Goal: Task Accomplishment & Management: Use online tool/utility

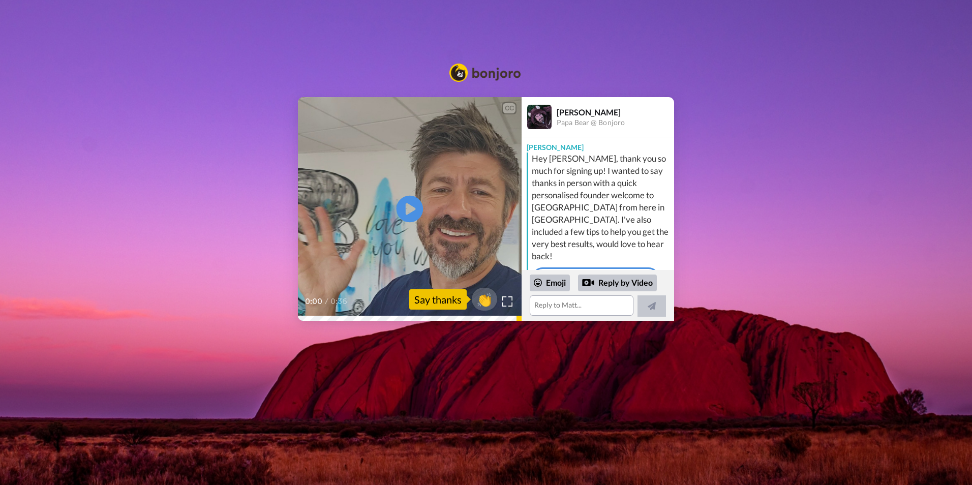
click at [412, 204] on icon at bounding box center [410, 209] width 27 height 27
click at [450, 299] on div "Say thanks" at bounding box center [437, 299] width 57 height 20
click at [478, 297] on span "👏" at bounding box center [485, 299] width 32 height 20
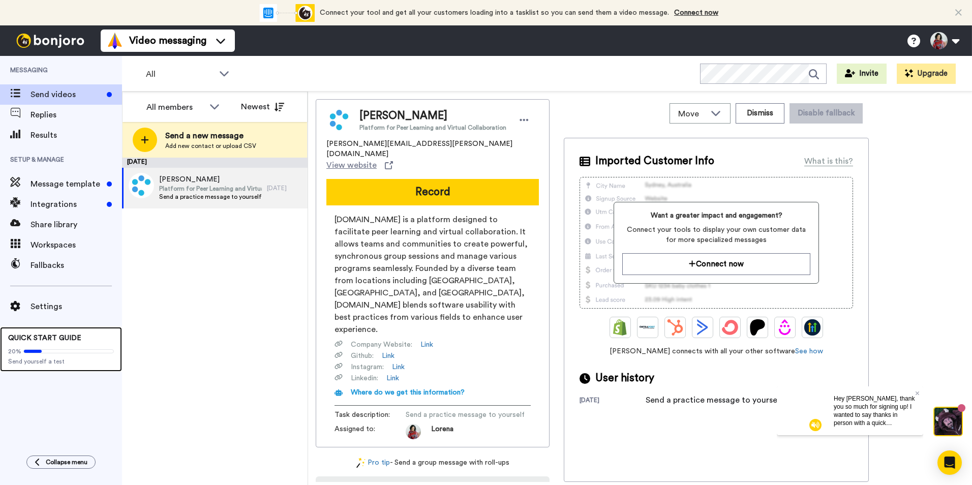
click at [47, 340] on span "QUICK START GUIDE" at bounding box center [44, 338] width 73 height 7
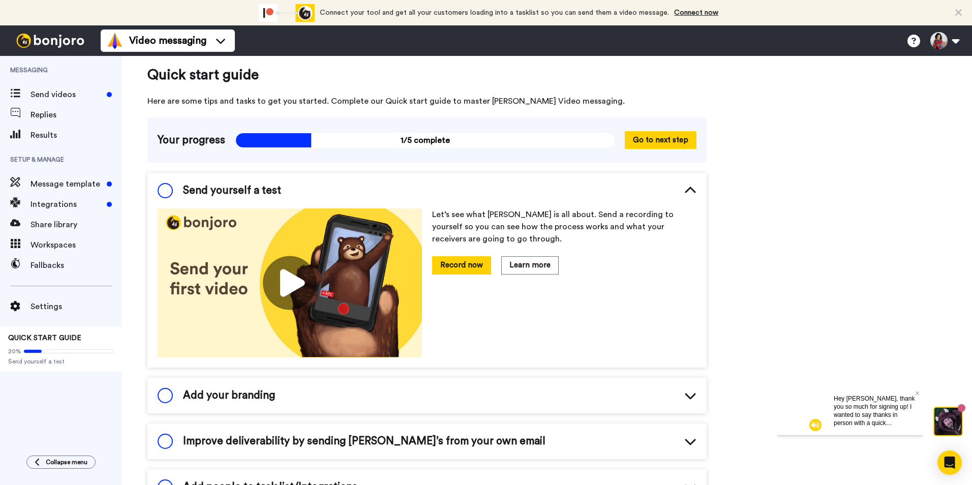
click at [288, 284] on img at bounding box center [290, 282] width 264 height 149
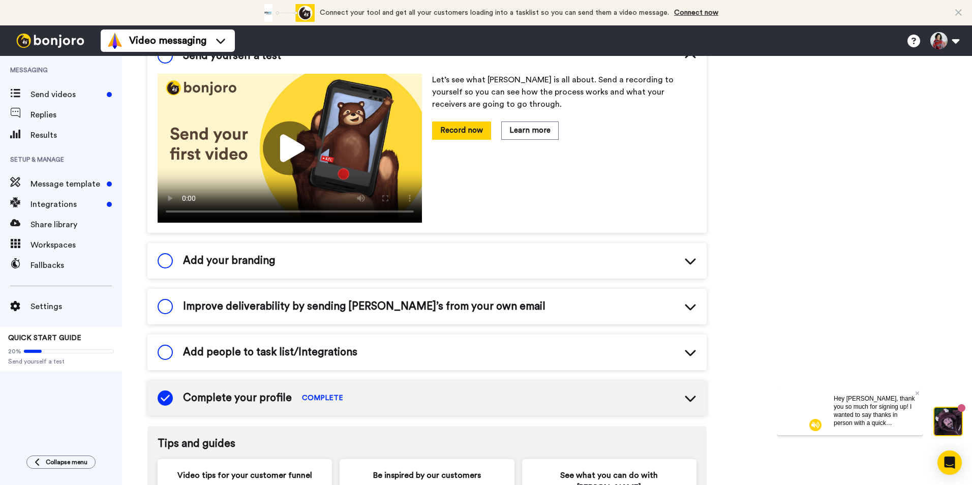
scroll to position [159, 0]
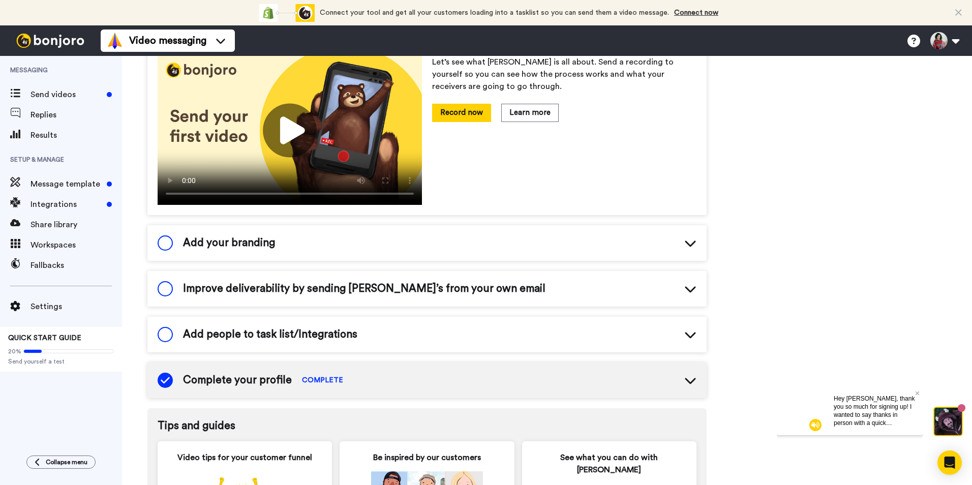
click at [692, 376] on icon at bounding box center [690, 380] width 12 height 12
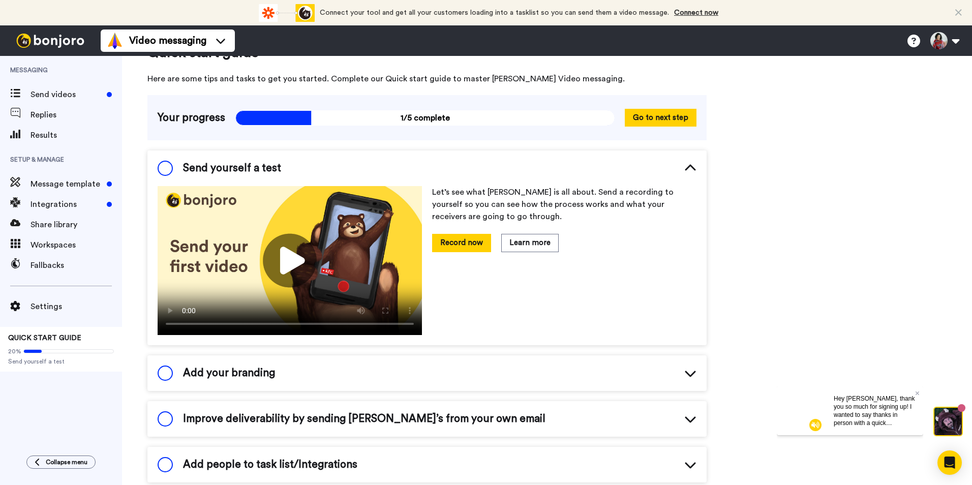
scroll to position [0, 0]
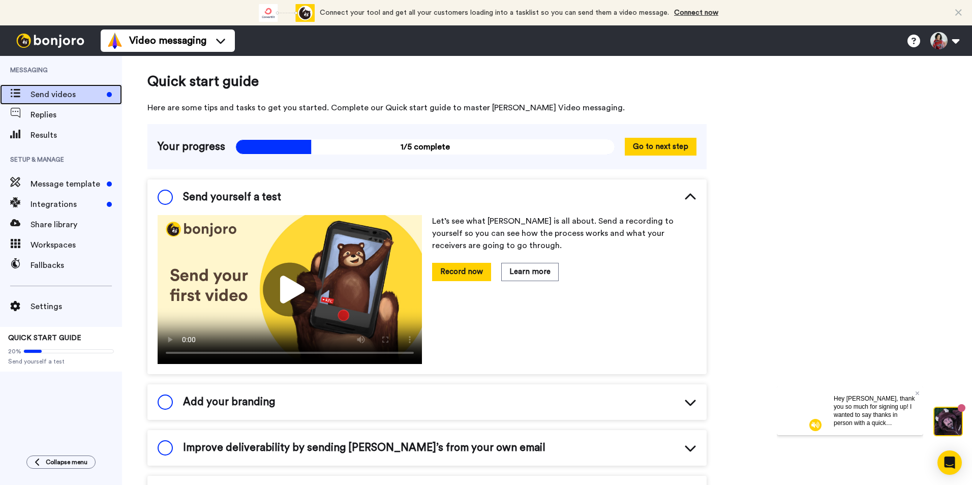
click at [50, 96] on span "Send videos" at bounding box center [67, 94] width 72 height 12
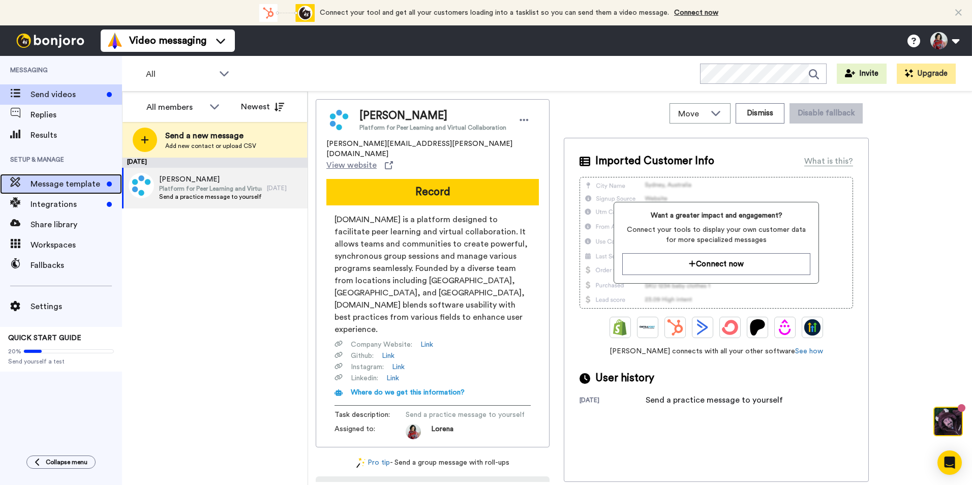
click at [78, 180] on span "Message template" at bounding box center [67, 184] width 72 height 12
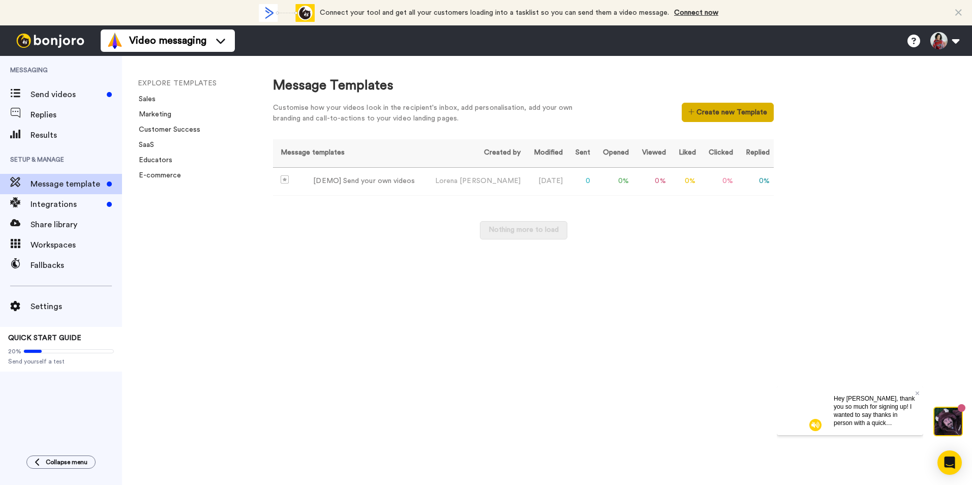
click at [703, 115] on button "Create new Template" at bounding box center [728, 112] width 92 height 19
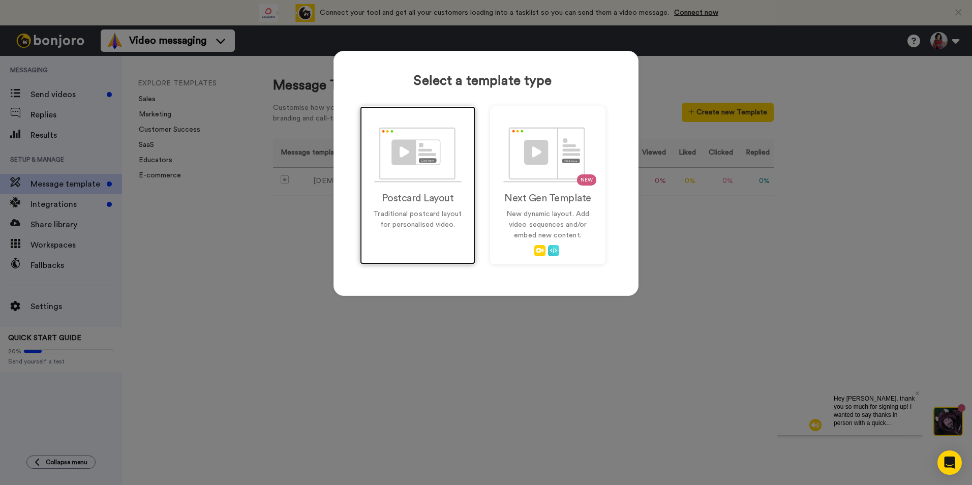
click at [425, 206] on div "Postcard Layout Traditional postcard layout for personalised video." at bounding box center [417, 185] width 115 height 158
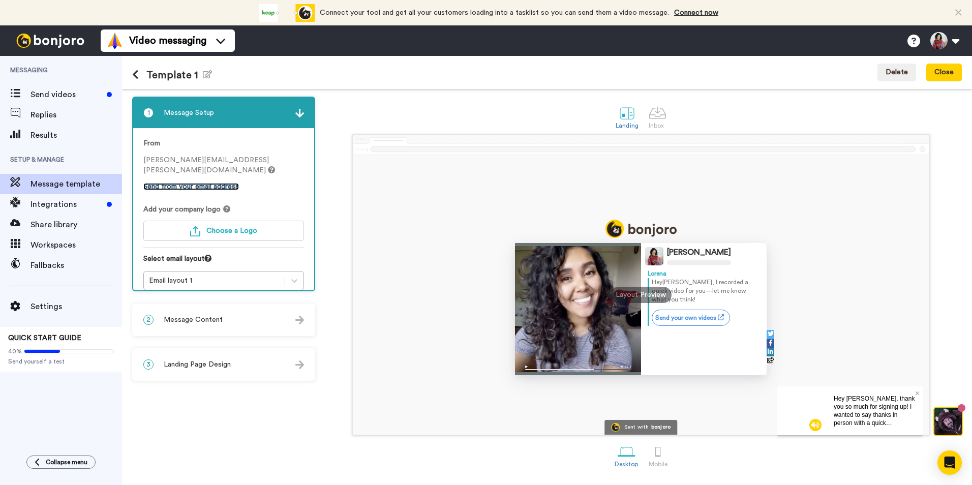
click at [222, 183] on link "Send from your email address" at bounding box center [191, 186] width 96 height 7
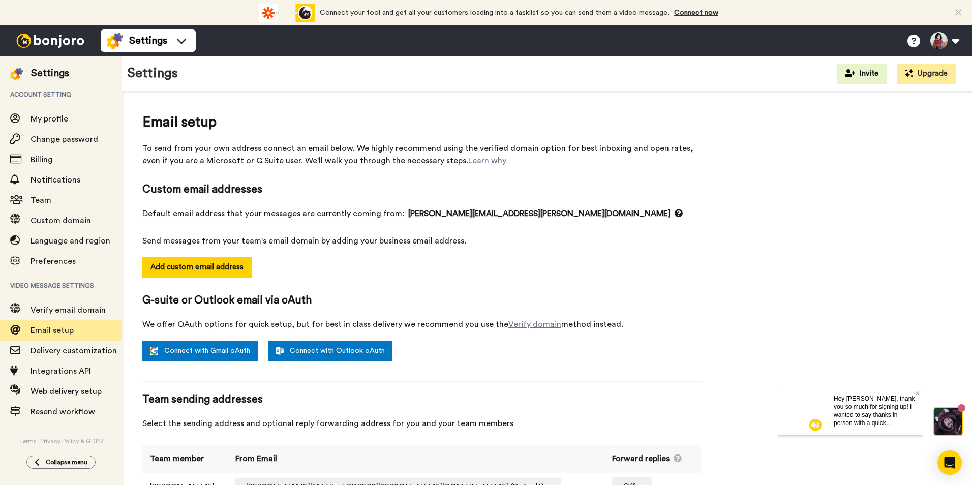
click at [675, 213] on icon at bounding box center [679, 213] width 8 height 8
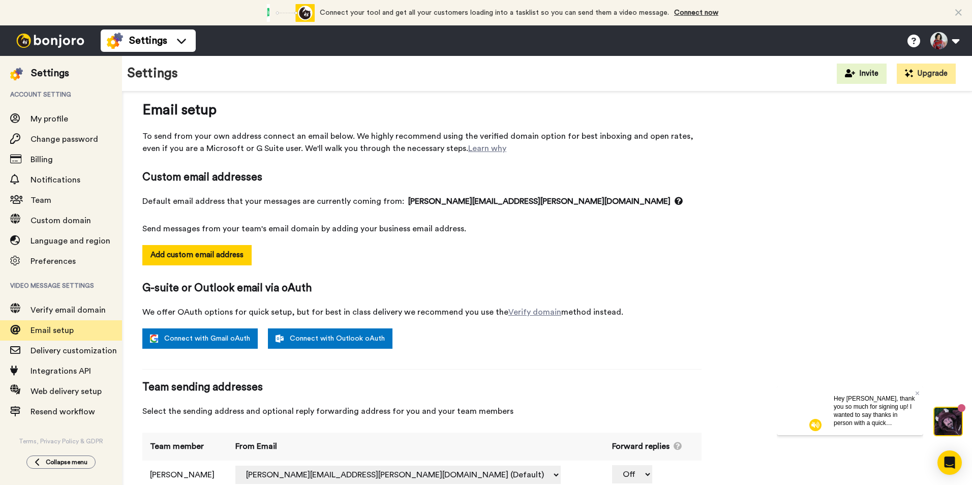
scroll to position [15, 0]
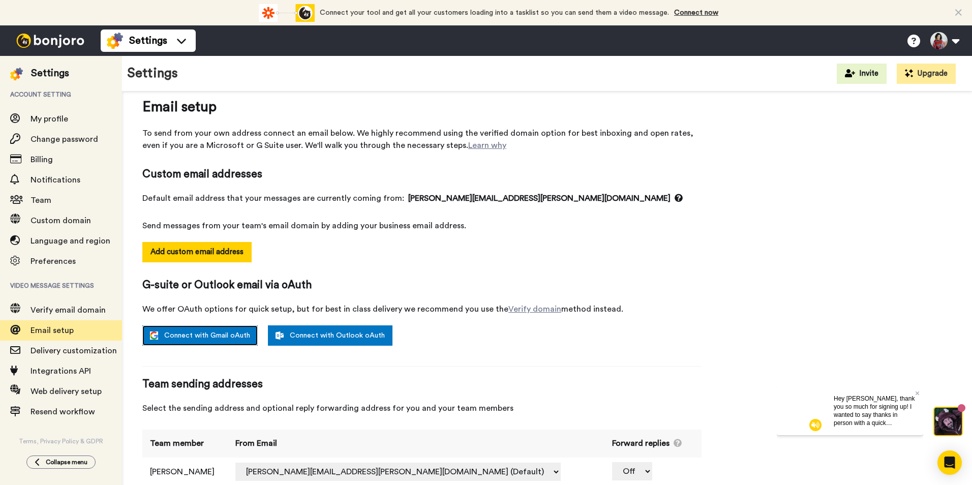
click at [215, 339] on link "Connect with Gmail oAuth" at bounding box center [199, 335] width 115 height 20
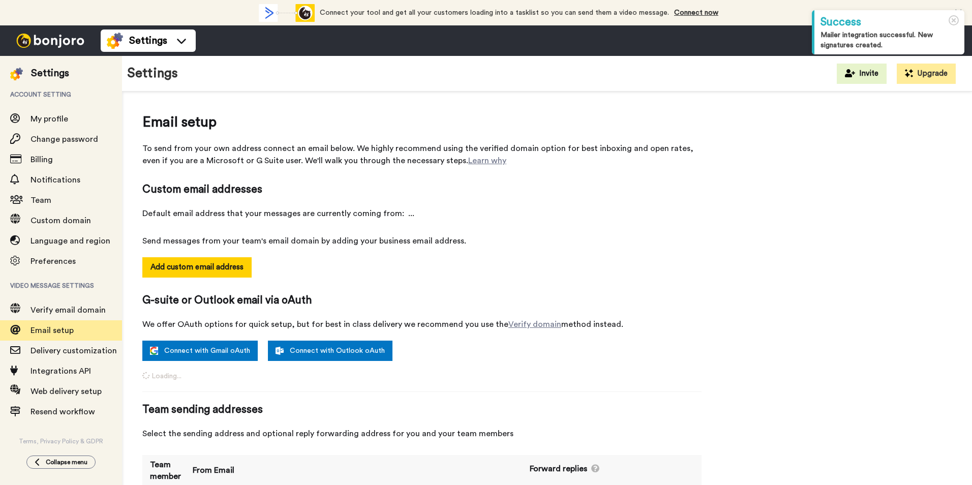
select select "164377"
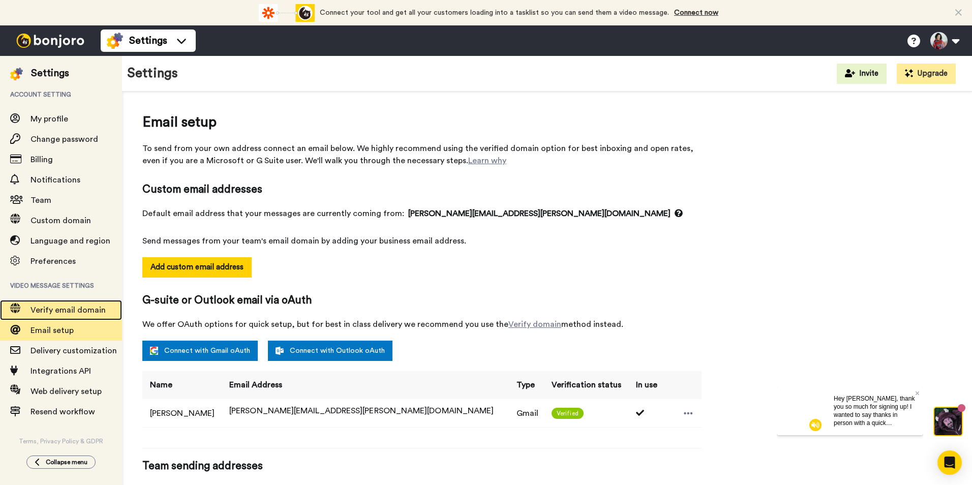
click at [64, 313] on span "Verify email domain" at bounding box center [68, 310] width 75 height 8
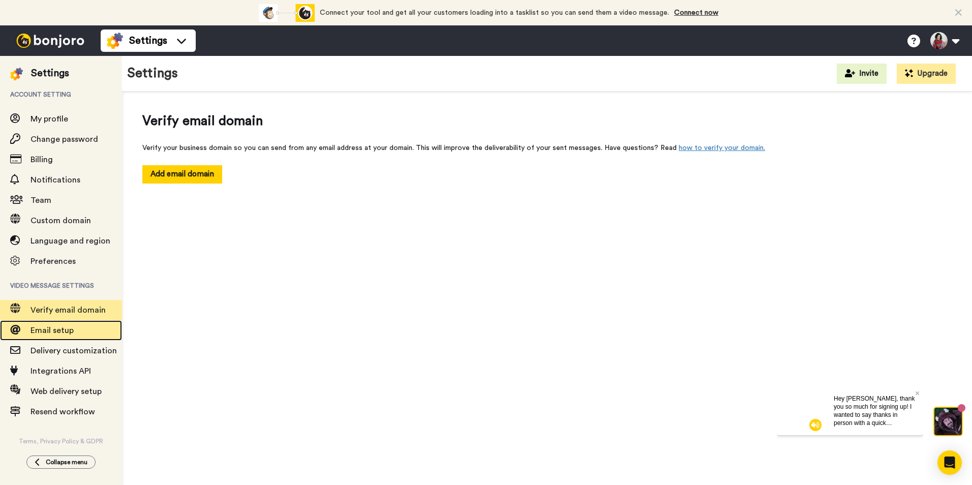
click at [63, 327] on span "Email setup" at bounding box center [52, 330] width 43 height 8
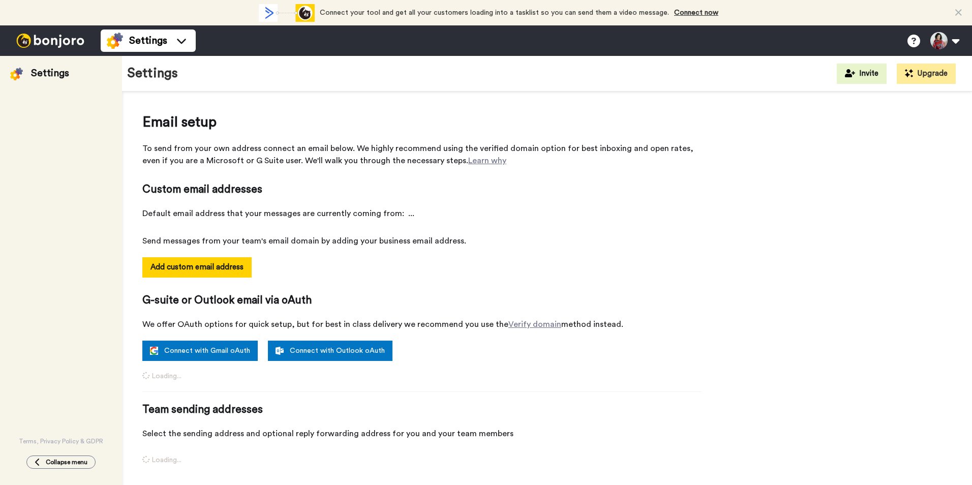
select select "164377"
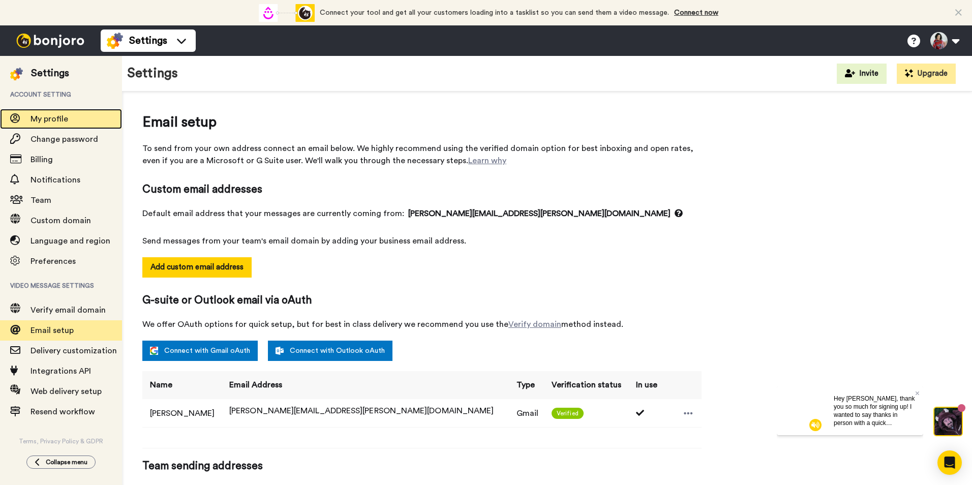
click at [57, 124] on span "My profile" at bounding box center [77, 119] width 92 height 12
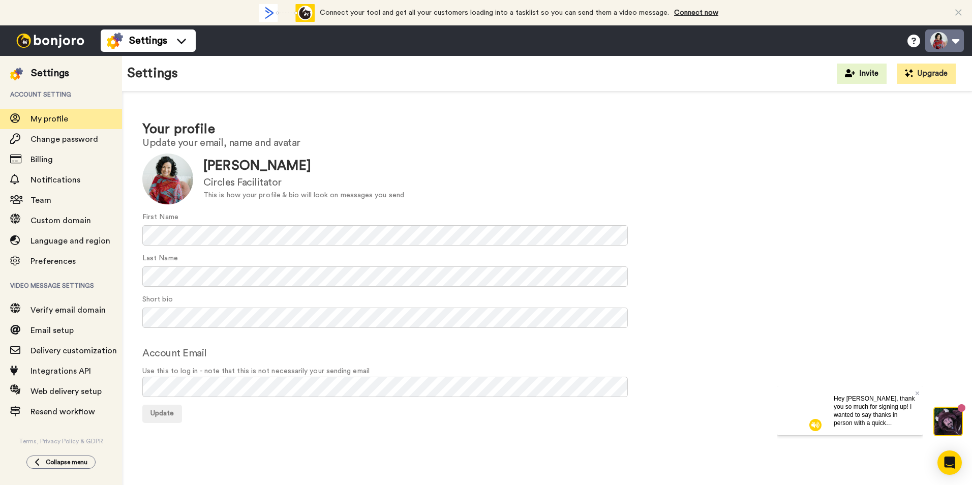
click at [938, 44] on button at bounding box center [945, 40] width 39 height 22
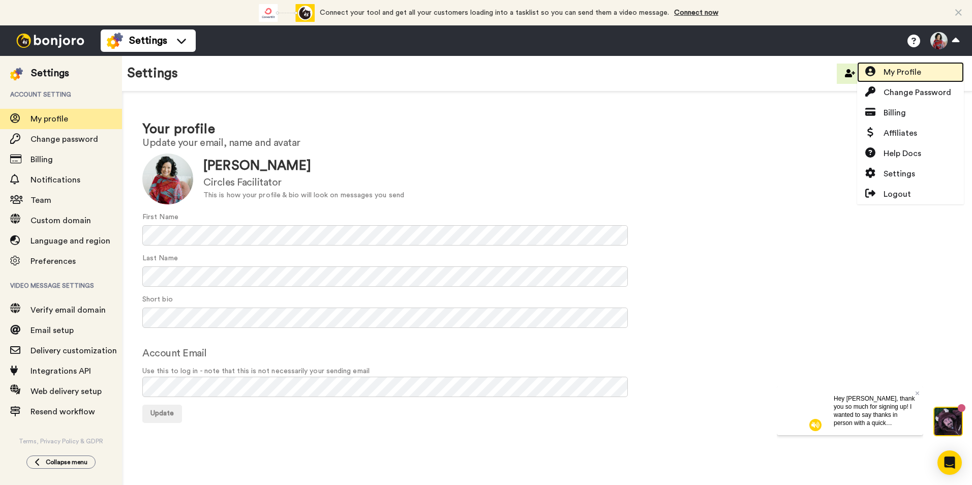
click at [911, 74] on span "My Profile" at bounding box center [903, 72] width 38 height 12
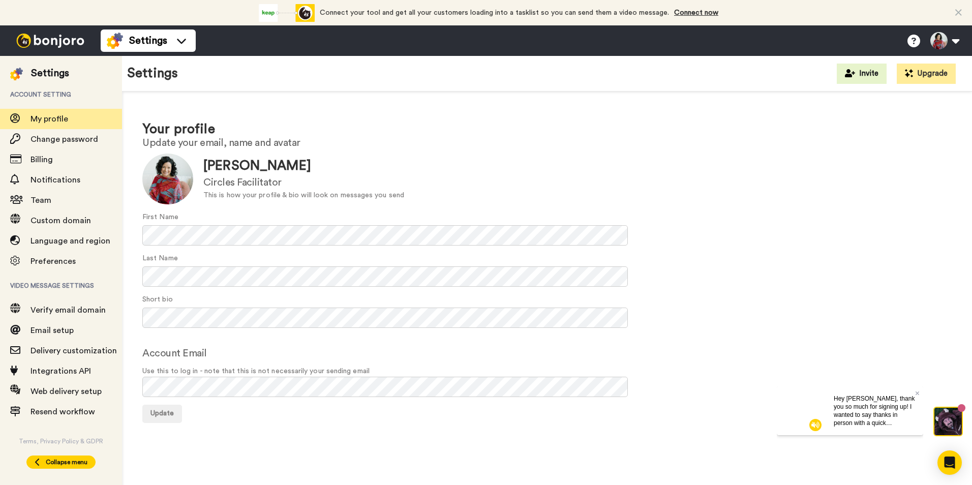
click at [71, 458] on span "Collapse menu" at bounding box center [67, 462] width 42 height 8
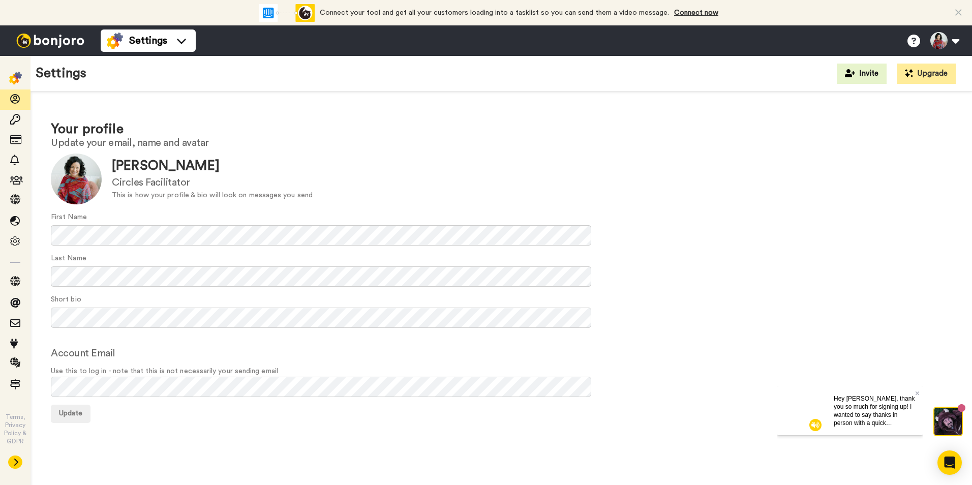
click at [18, 462] on icon at bounding box center [16, 462] width 4 height 7
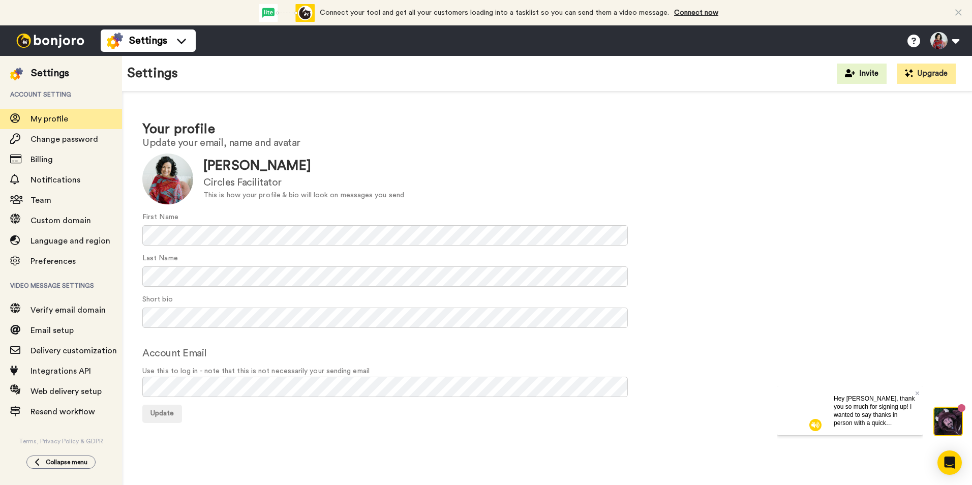
click at [35, 43] on img at bounding box center [50, 41] width 76 height 14
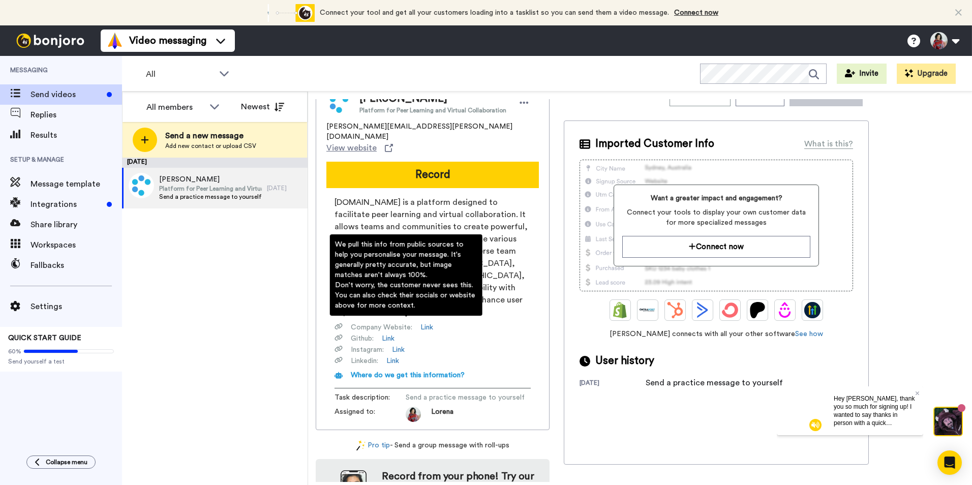
scroll to position [27, 0]
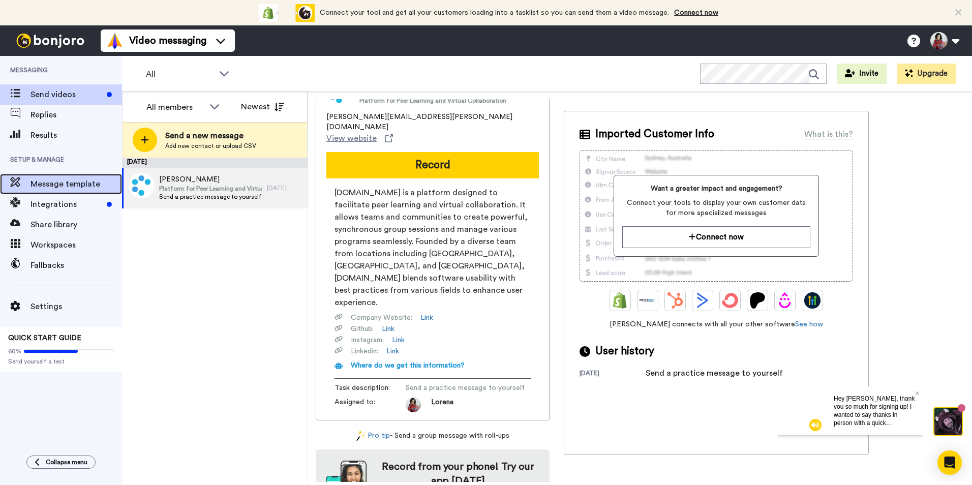
click at [65, 184] on span "Message template" at bounding box center [77, 184] width 92 height 12
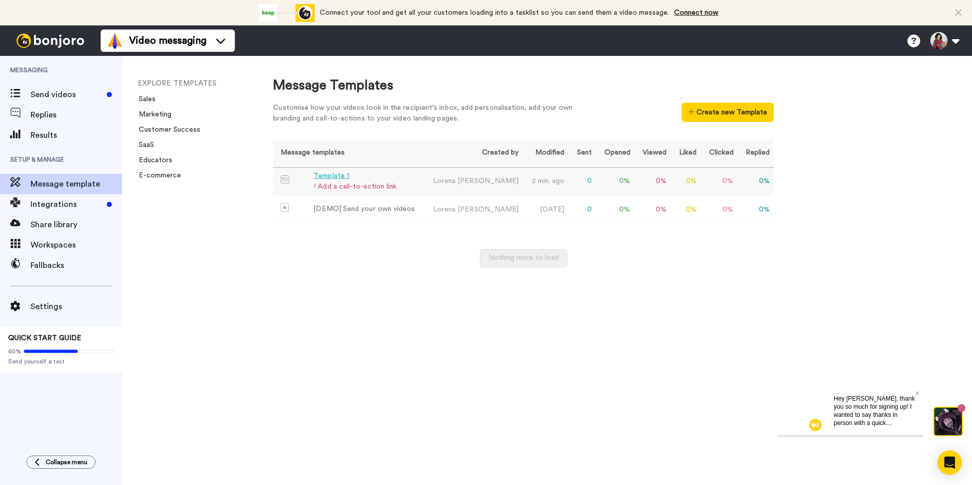
click at [339, 182] on div "! Add a call-to-action link" at bounding box center [355, 187] width 83 height 11
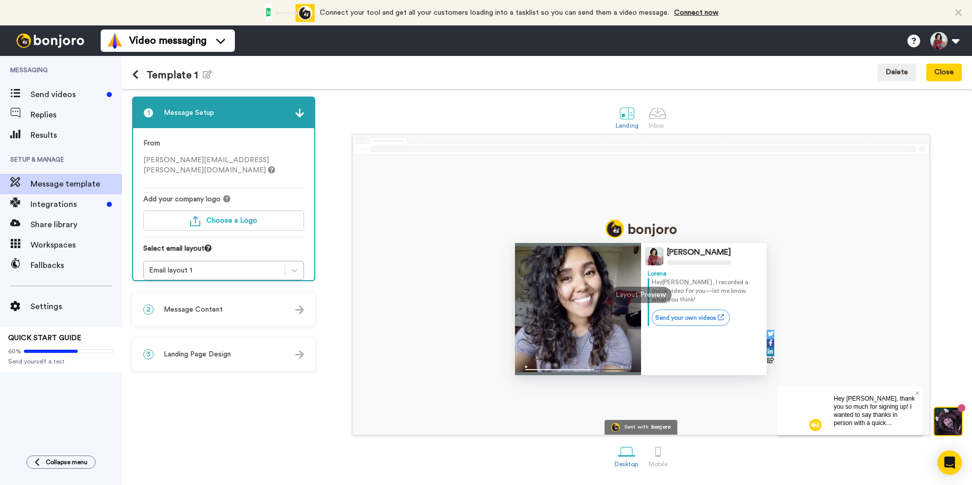
click at [302, 309] on img at bounding box center [299, 310] width 9 height 9
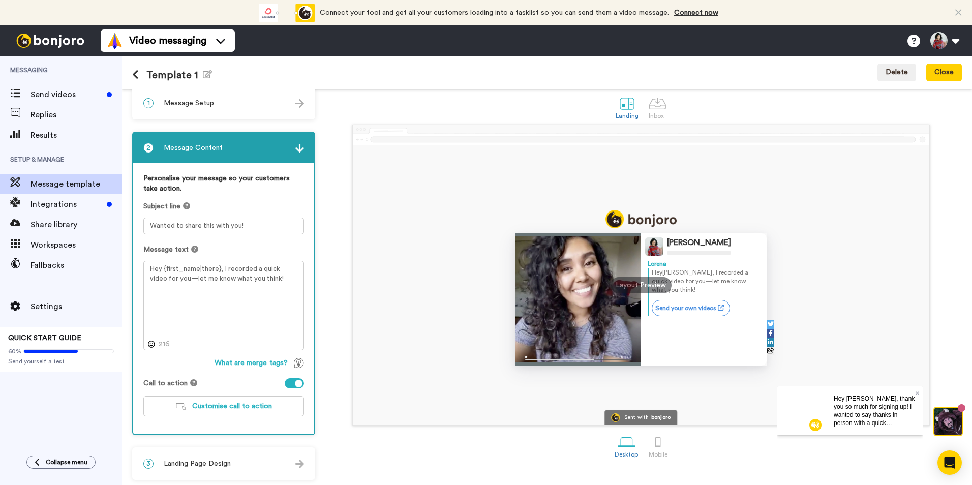
scroll to position [12, 0]
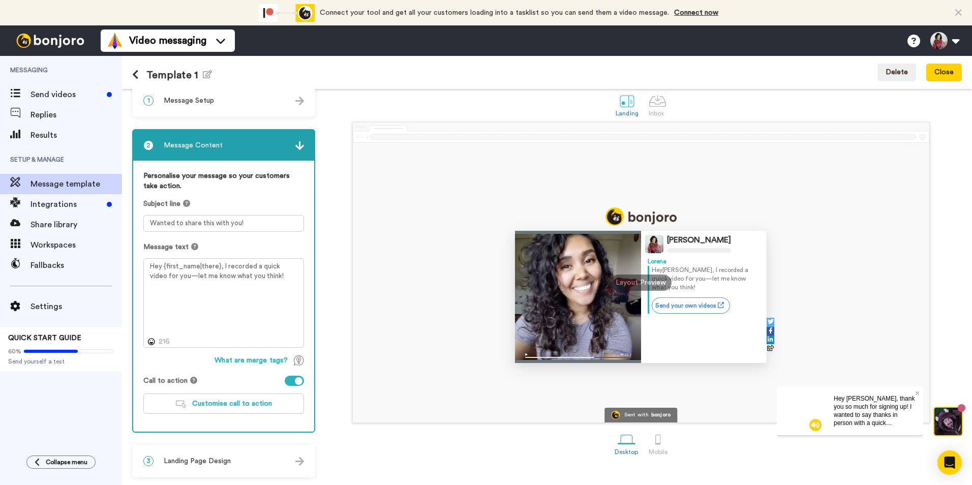
click at [298, 460] on img at bounding box center [299, 461] width 9 height 9
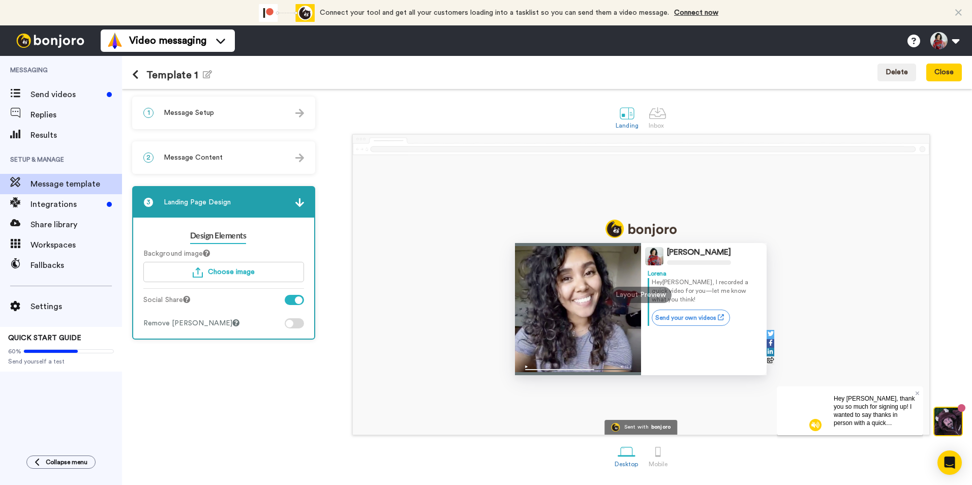
scroll to position [0, 0]
click at [295, 300] on div at bounding box center [299, 300] width 8 height 8
click at [294, 322] on div at bounding box center [294, 323] width 19 height 10
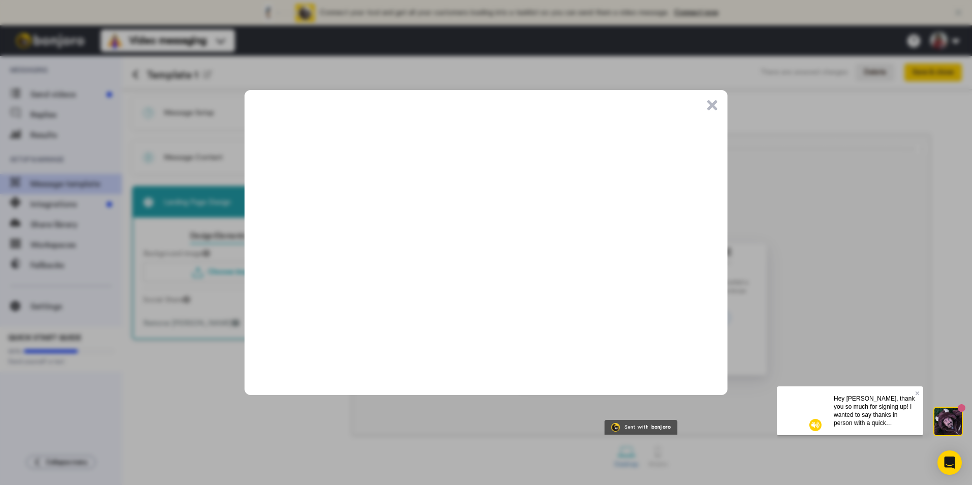
click at [710, 106] on button ".cls-1{stroke-width:0px;}" at bounding box center [712, 105] width 10 height 10
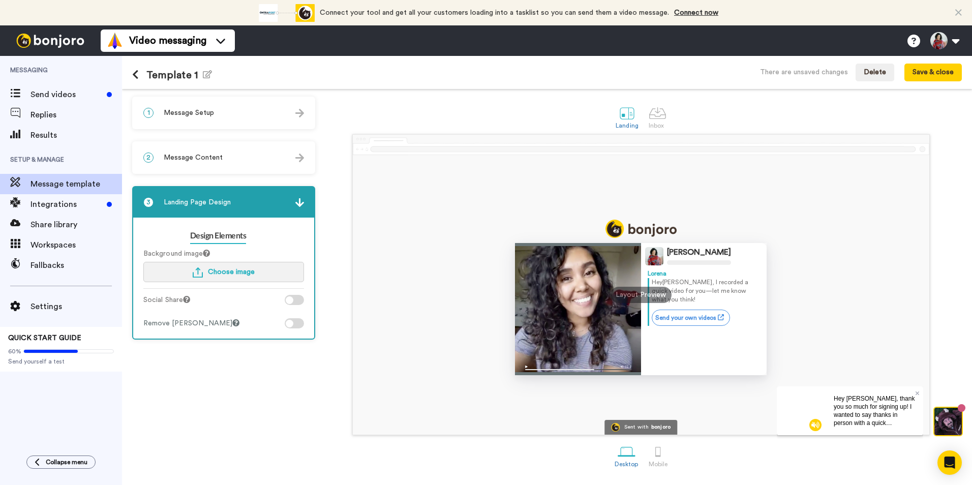
click at [251, 276] on button "Choose image" at bounding box center [223, 272] width 161 height 20
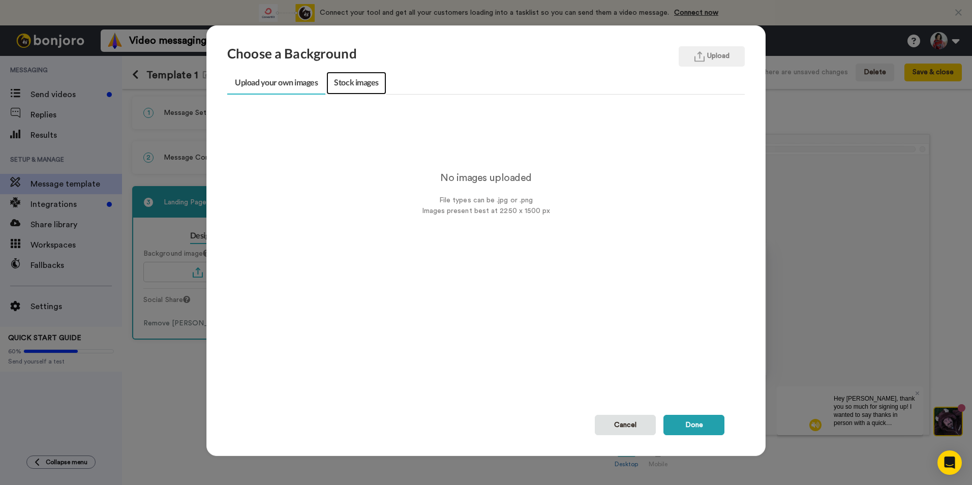
click at [354, 81] on link "Stock images" at bounding box center [355, 83] width 59 height 23
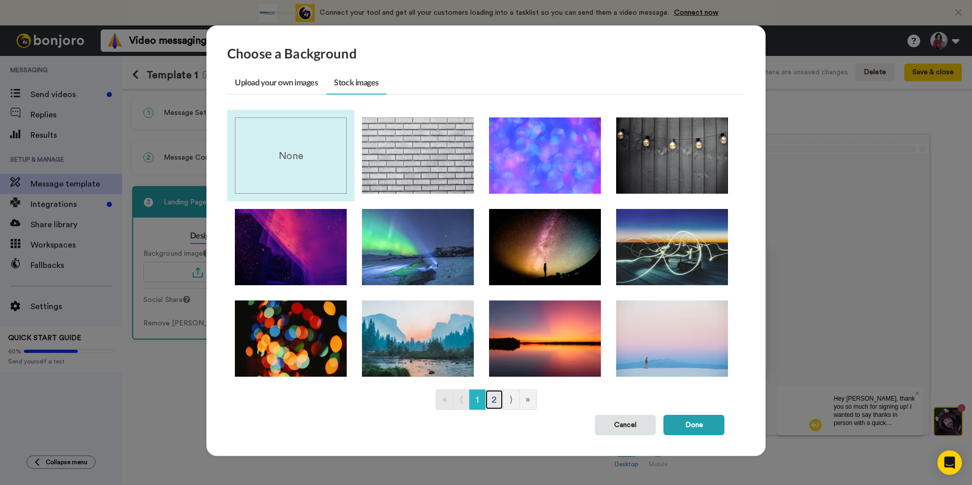
click at [492, 402] on link "2" at bounding box center [494, 400] width 18 height 20
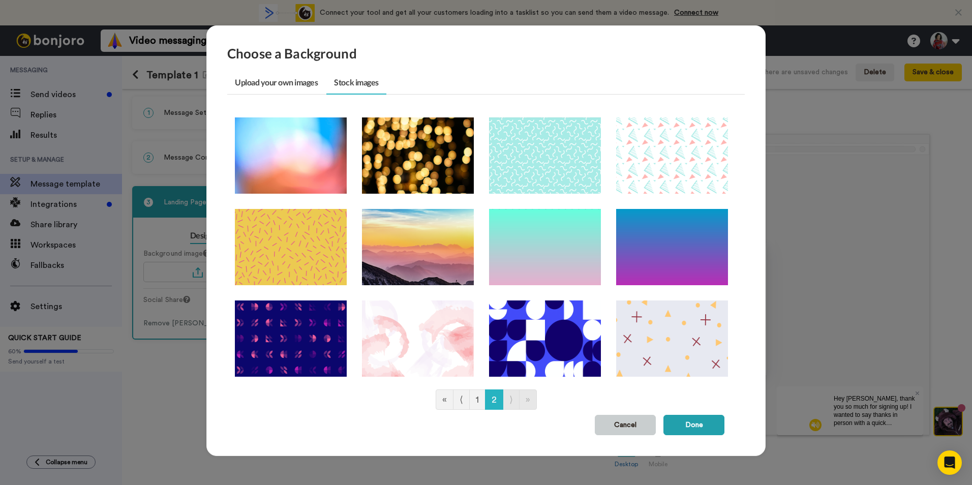
click at [616, 427] on button "Cancel" at bounding box center [625, 425] width 61 height 20
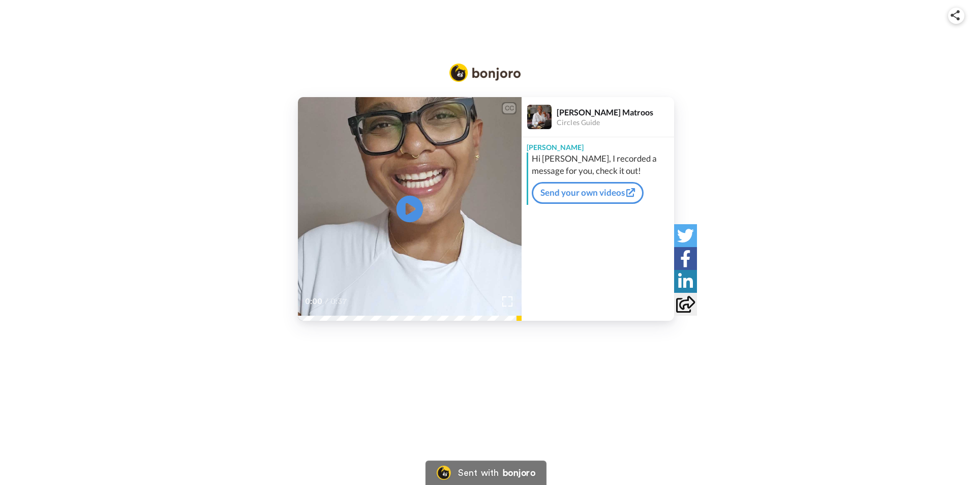
click at [410, 208] on icon "Play/Pause" at bounding box center [410, 209] width 27 height 48
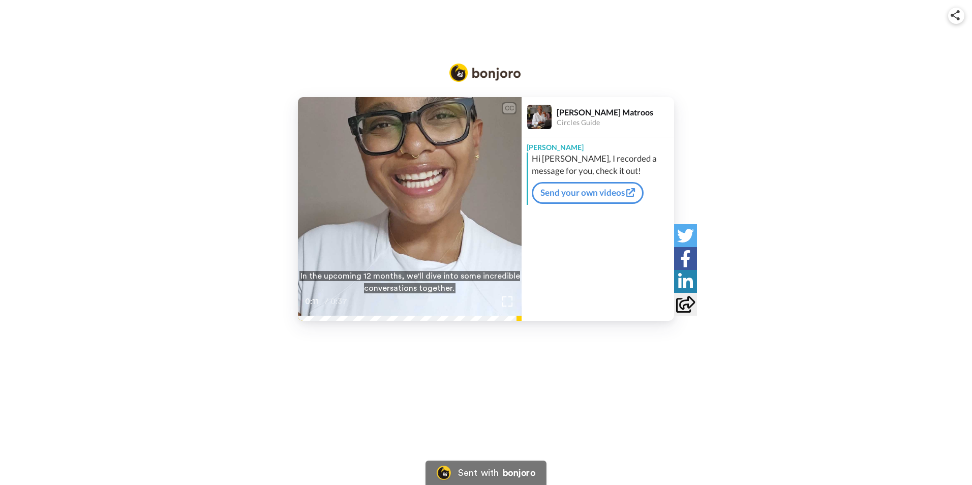
click at [410, 208] on icon at bounding box center [410, 209] width 27 height 27
click at [410, 208] on icon "Play/Pause" at bounding box center [410, 209] width 27 height 48
drag, startPoint x: 369, startPoint y: 315, endPoint x: 318, endPoint y: 322, distance: 50.8
click at [318, 322] on div "CC Play/Pause In the upcoming 12 months, we'll dive into some incredible conver…" at bounding box center [486, 175] width 972 height 351
click at [407, 196] on icon "Play/Pause" at bounding box center [410, 209] width 27 height 48
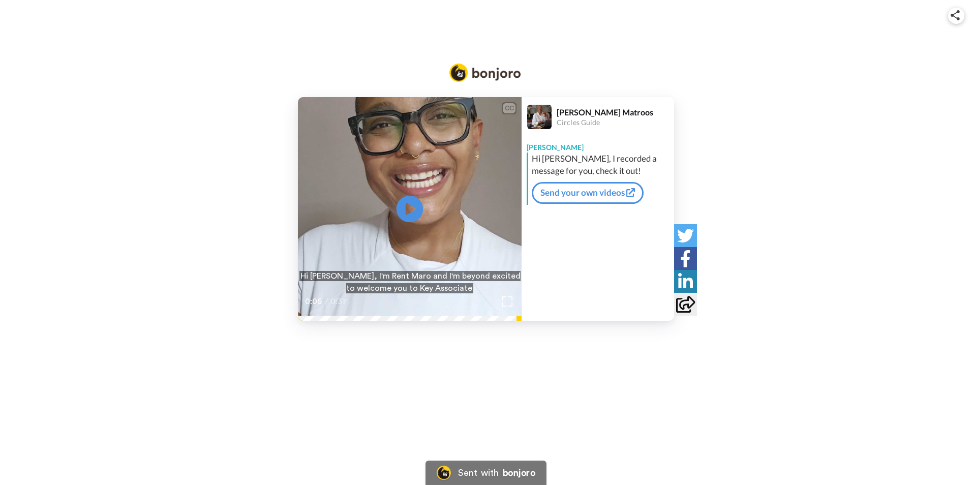
click at [406, 205] on icon "Play/Pause" at bounding box center [410, 209] width 27 height 48
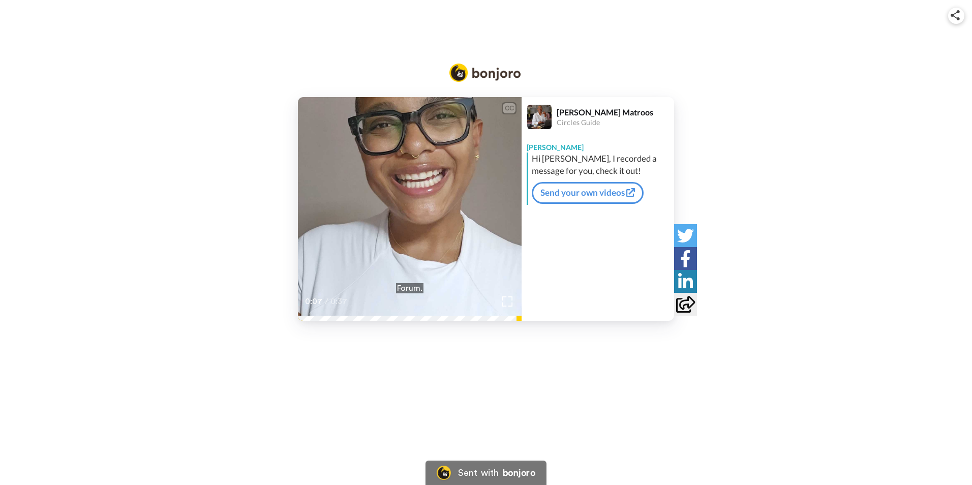
click at [406, 205] on icon "Play/Pause" at bounding box center [410, 209] width 27 height 48
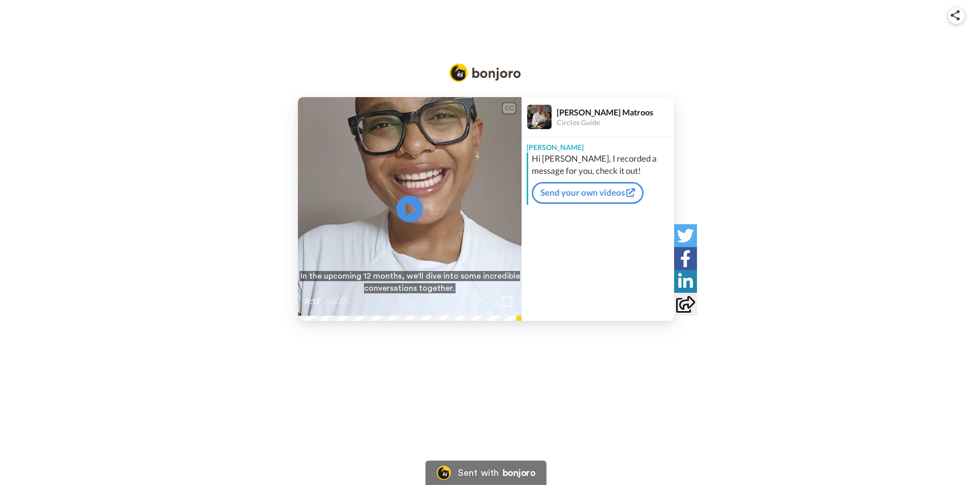
click at [406, 205] on icon "Play/Pause" at bounding box center [410, 209] width 27 height 48
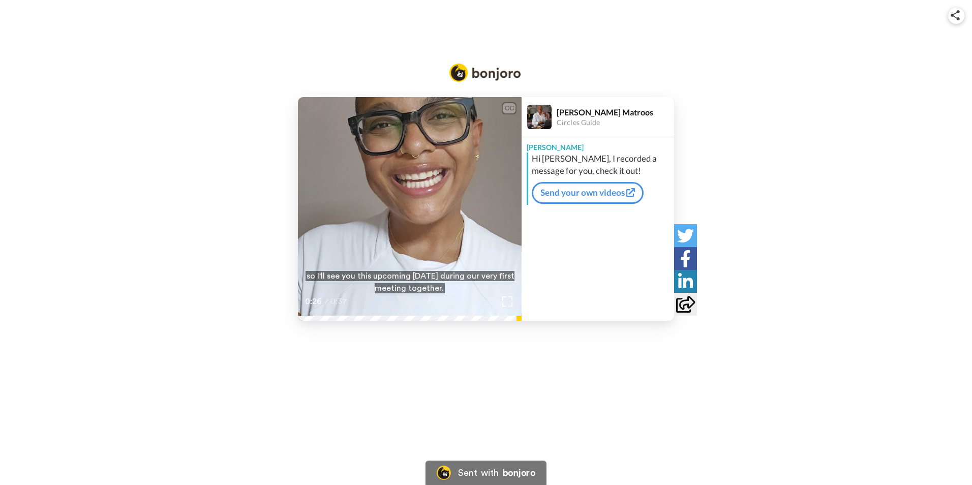
click at [406, 205] on icon "Play/Pause" at bounding box center [410, 209] width 27 height 48
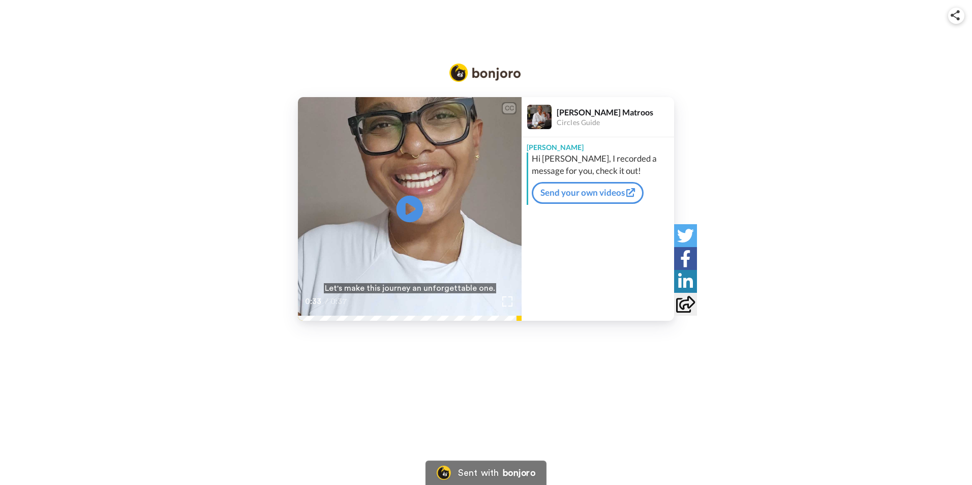
click at [406, 205] on icon "Play/Pause" at bounding box center [410, 209] width 27 height 48
